Goal: Information Seeking & Learning: Learn about a topic

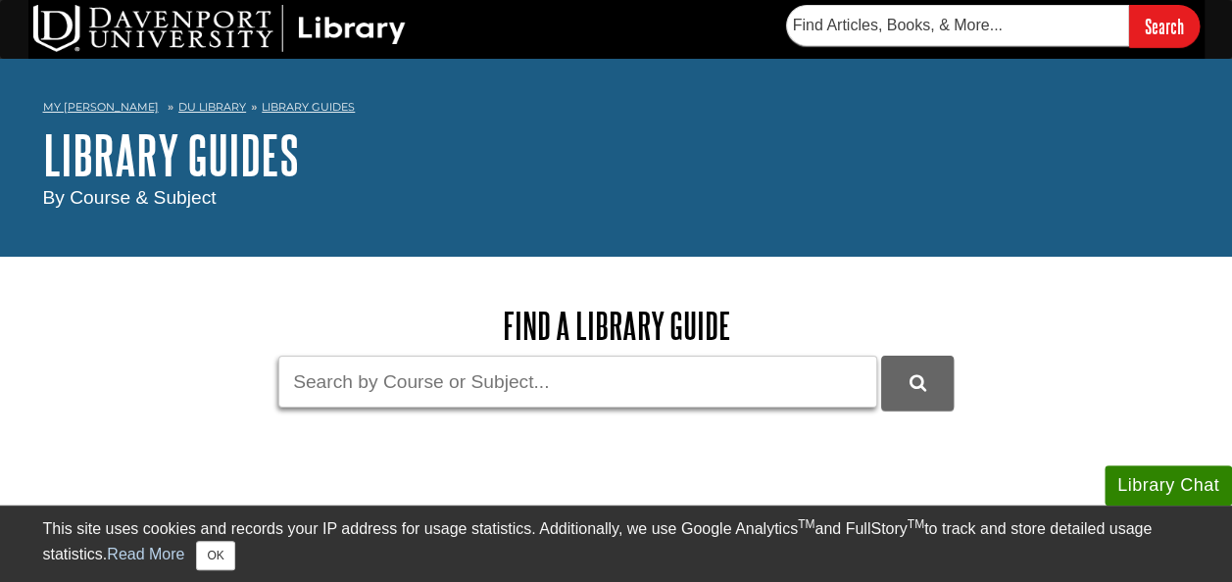
click at [511, 378] on input "Guide Search Terms" at bounding box center [577, 382] width 599 height 52
type input "france wine production"
click at [881, 356] on button "DU Library Guides Search" at bounding box center [917, 383] width 73 height 54
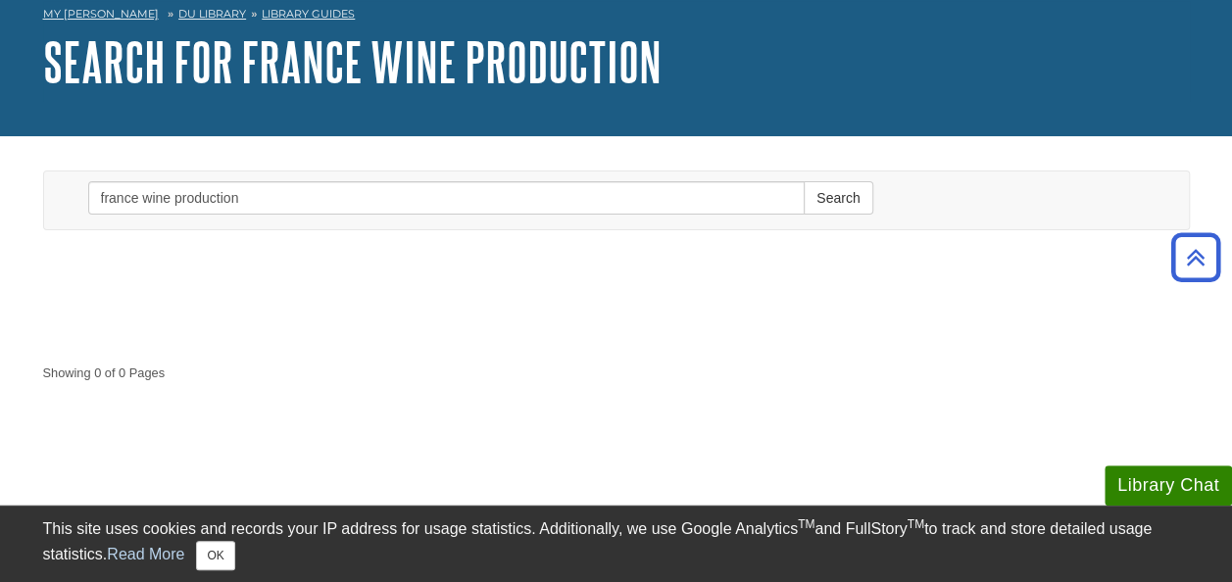
scroll to position [5, 0]
